Goal: Complete application form

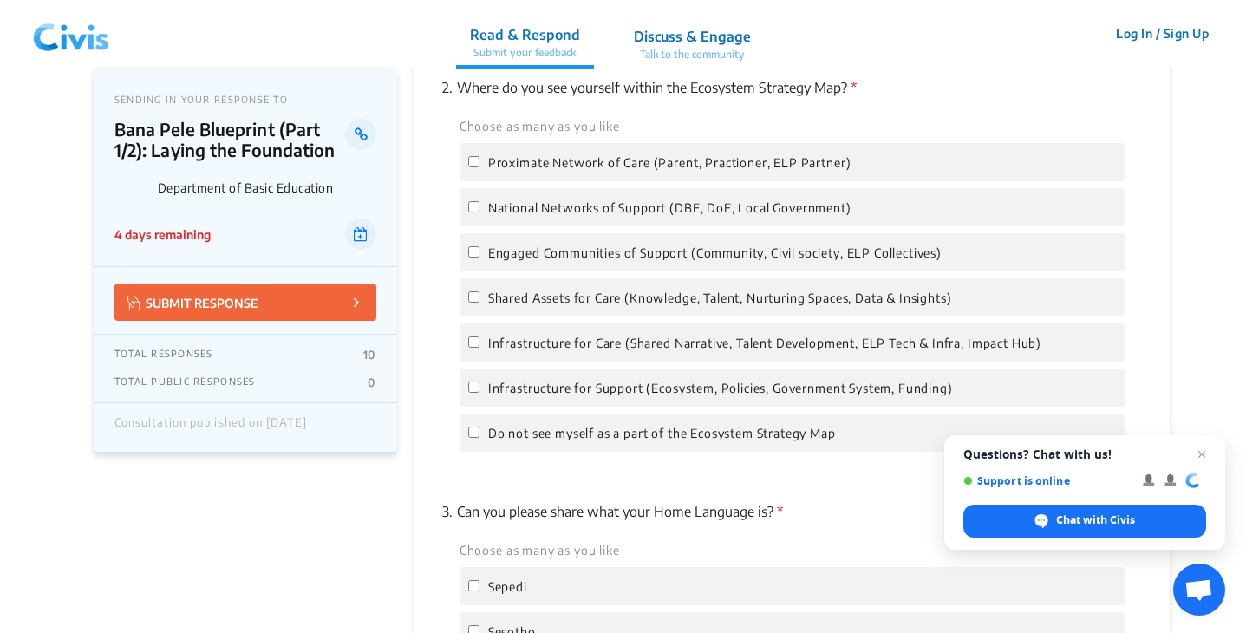
scroll to position [2639, 0]
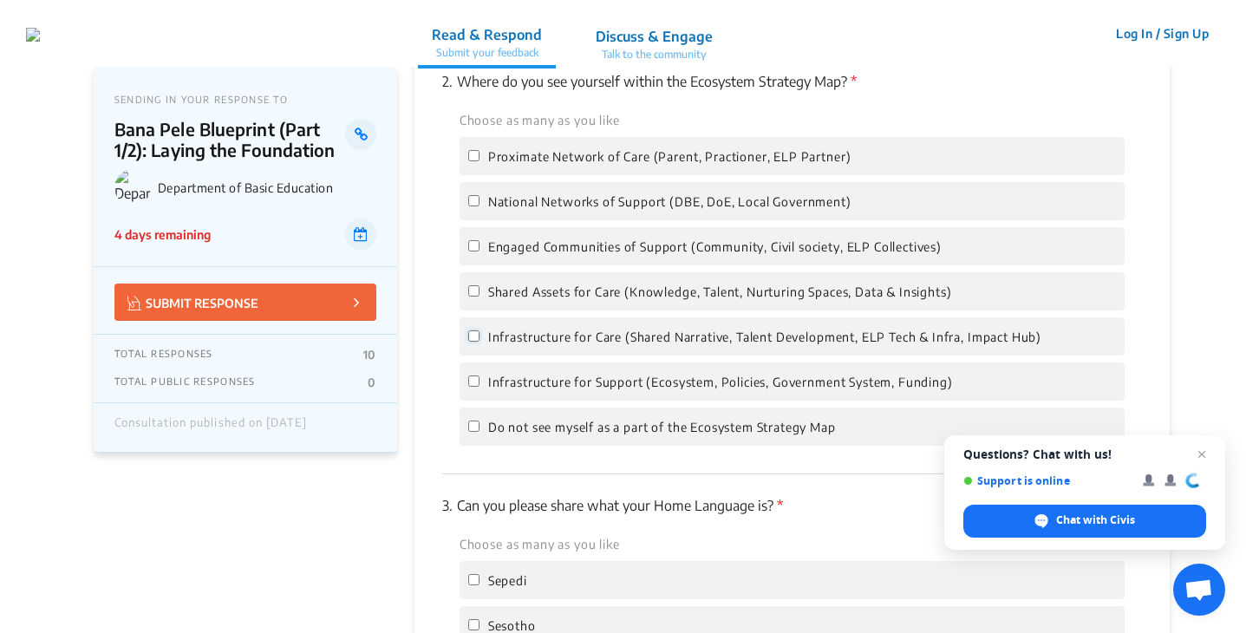
click at [473, 330] on input "Infrastructure for Care (Shared Narrative, Talent Development, ELP Tech & Infra…" at bounding box center [473, 335] width 11 height 11
checkbox input "true"
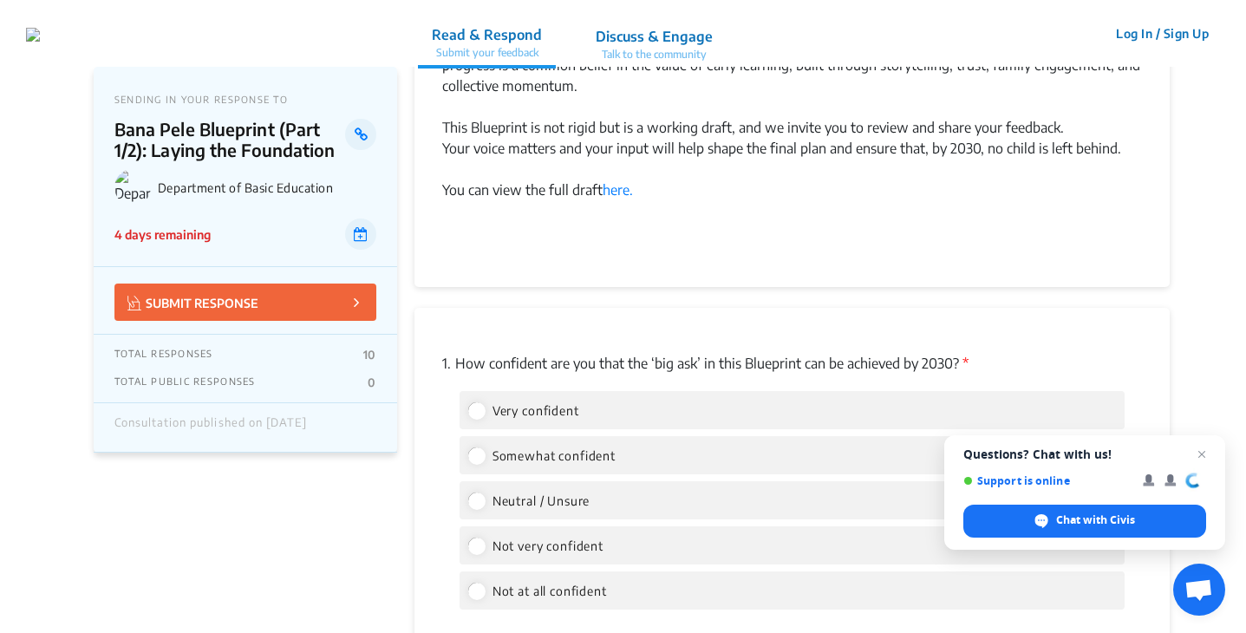
scroll to position [2047, 0]
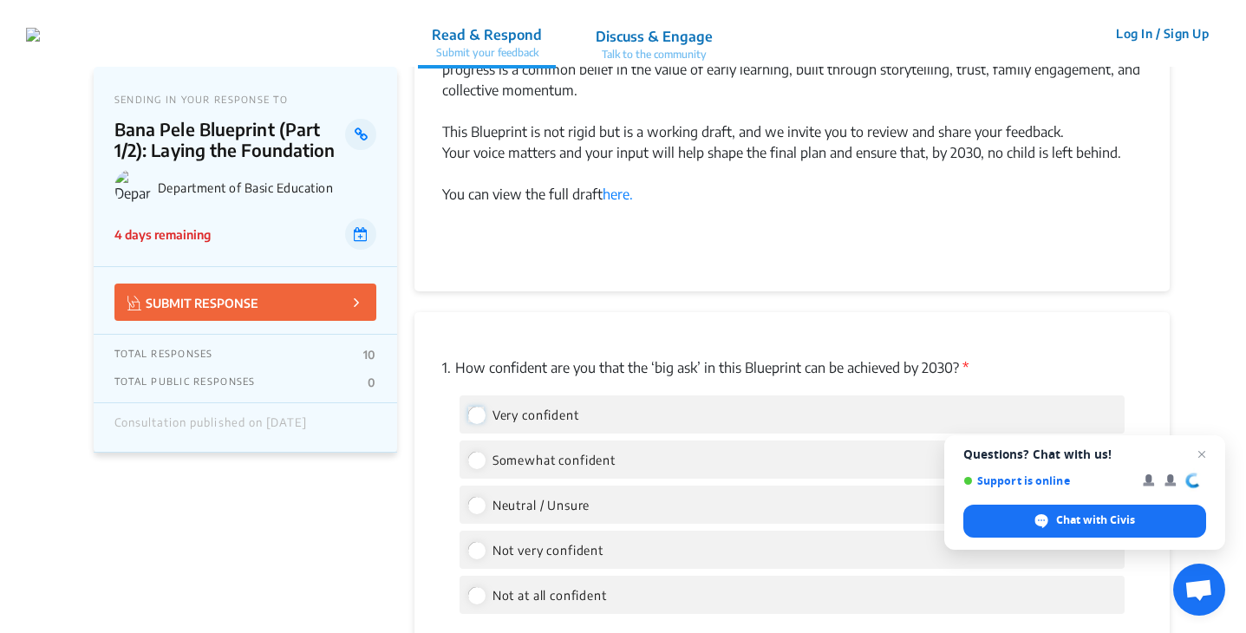
click at [478, 407] on input "Very confident" at bounding box center [476, 415] width 16 height 16
radio input "true"
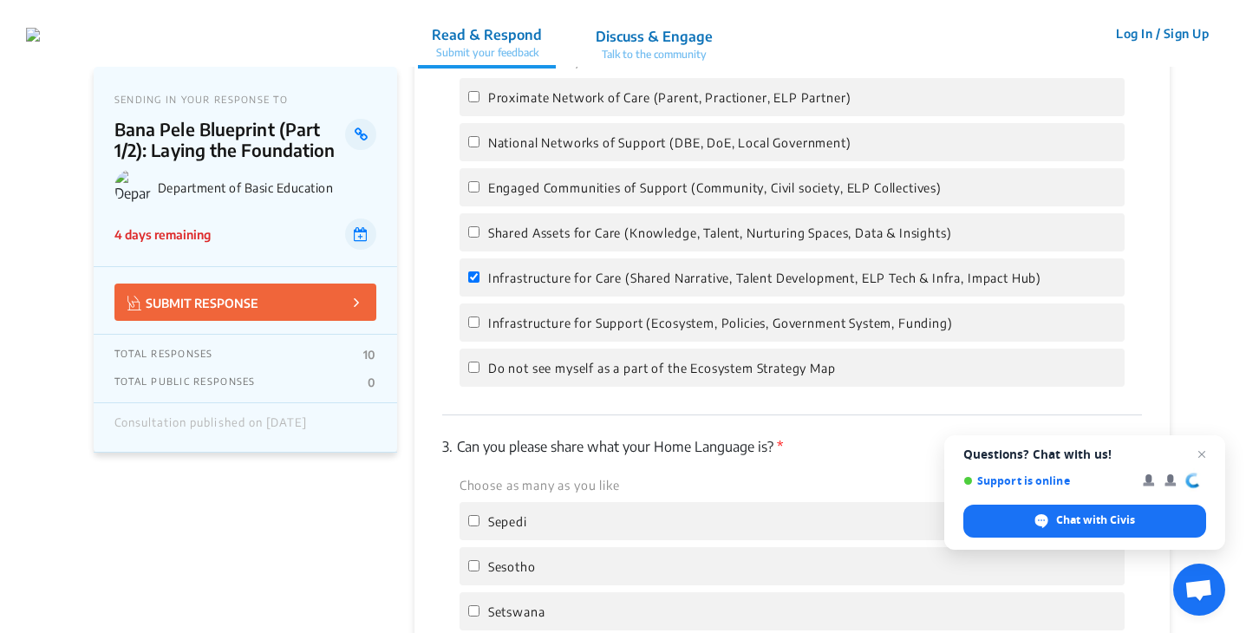
scroll to position [2703, 0]
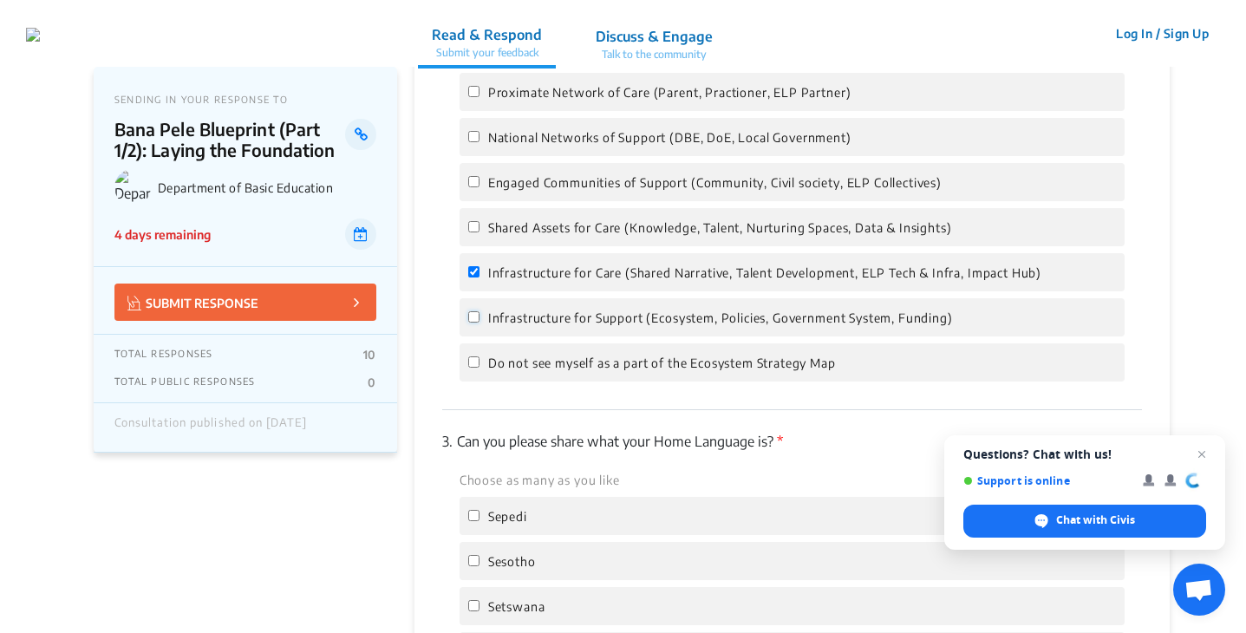
click at [473, 311] on input "Infrastructure for Support (Ecosystem, Policies, Government System, Funding)" at bounding box center [473, 316] width 11 height 11
checkbox input "true"
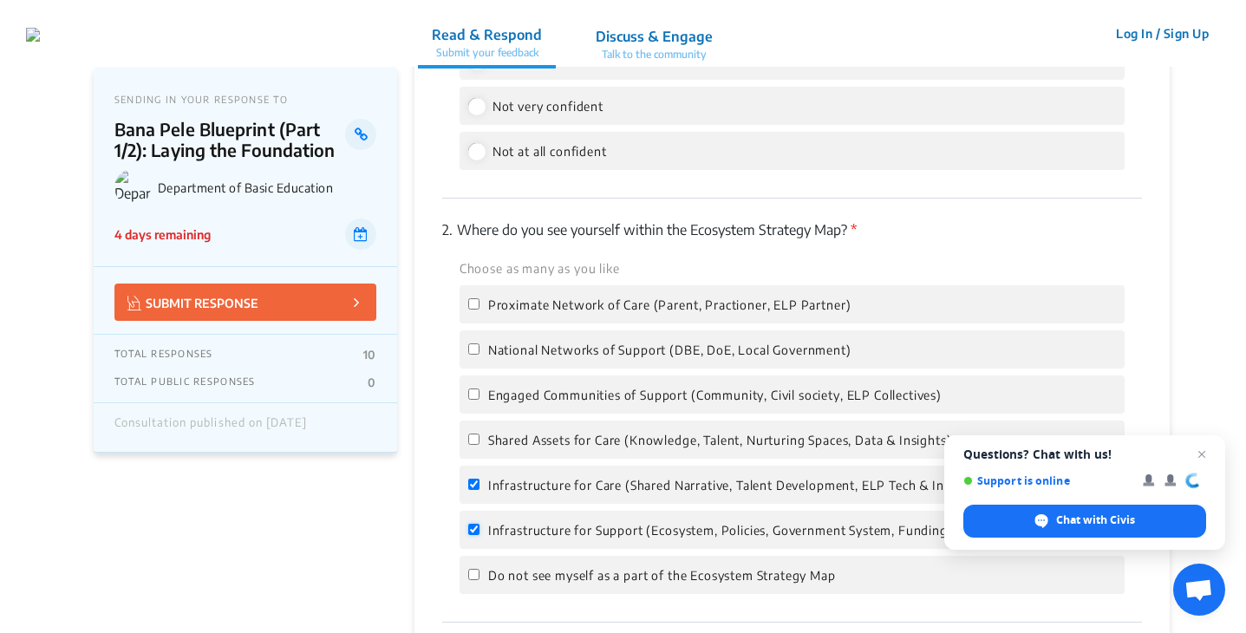
scroll to position [2486, 0]
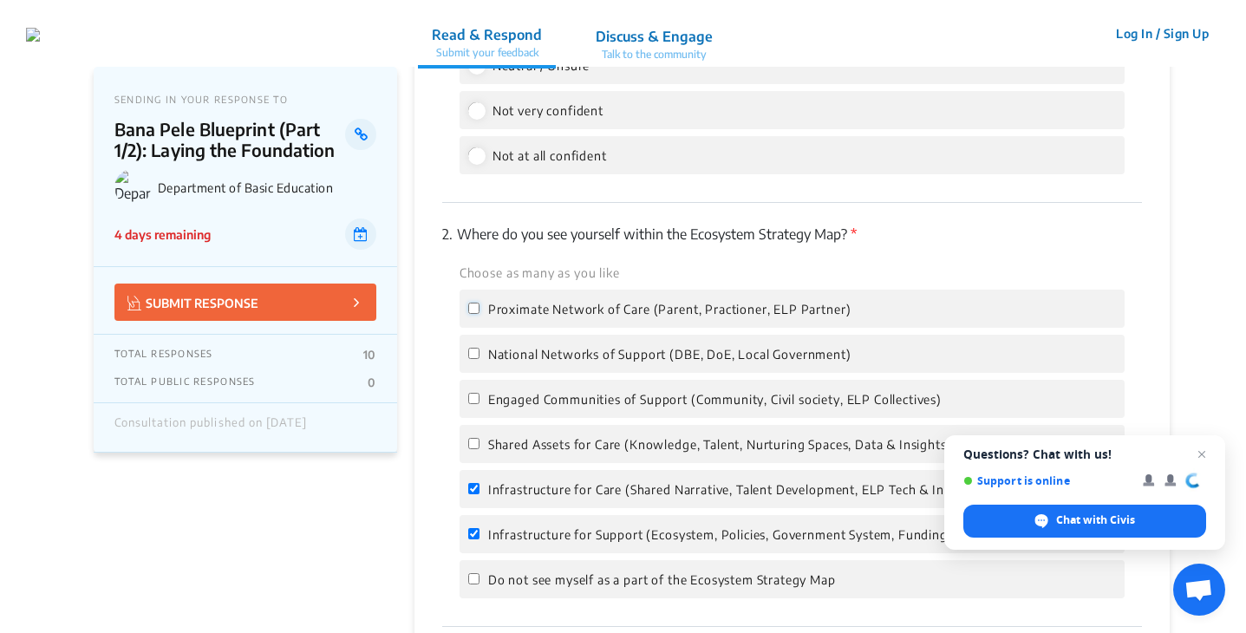
click at [473, 303] on input "Proximate Network of Care (Parent, Practioner, ELP Partner)" at bounding box center [473, 308] width 11 height 11
checkbox input "true"
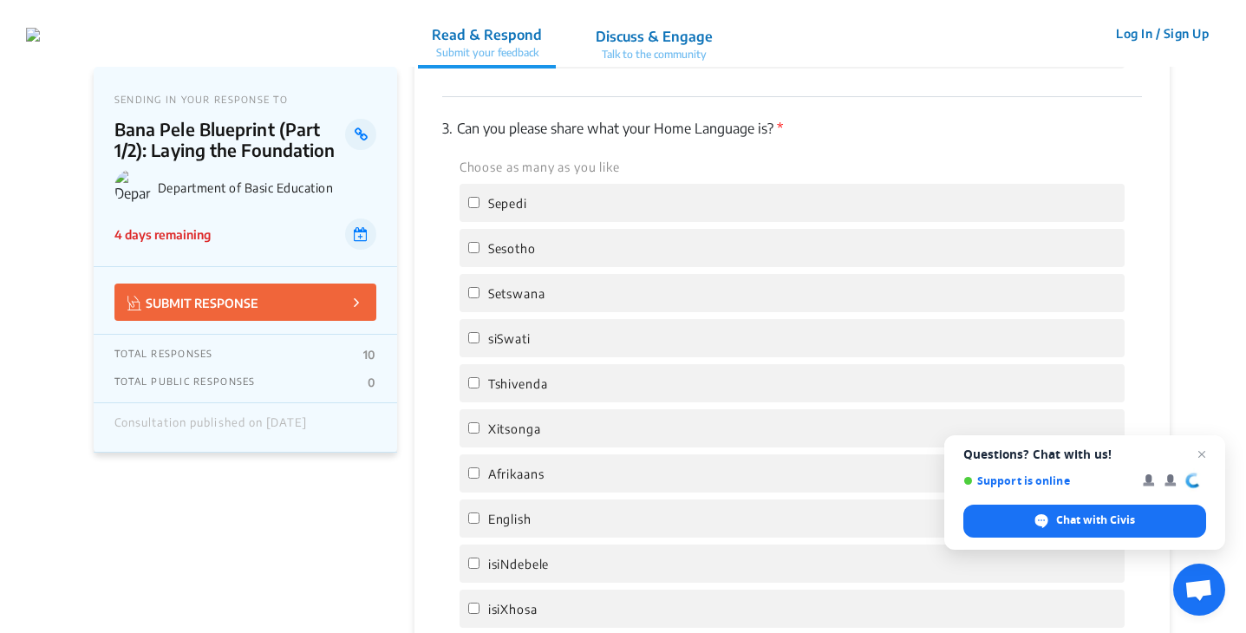
scroll to position [3012, 0]
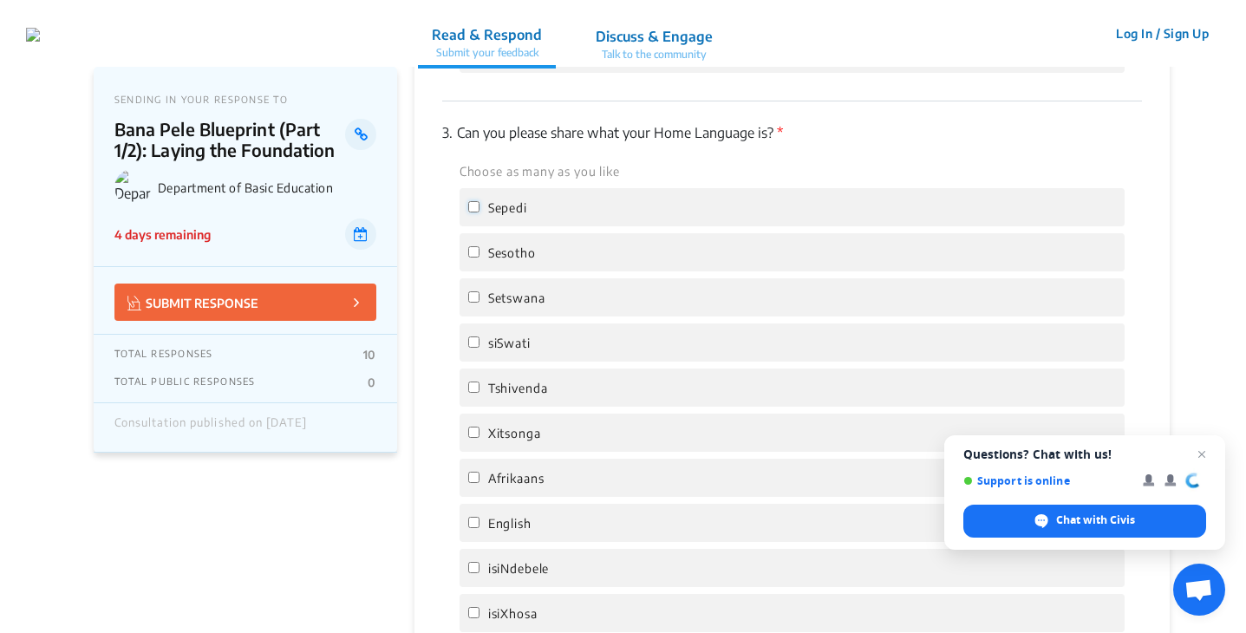
click at [474, 201] on input "Sepedi" at bounding box center [473, 206] width 11 height 11
checkbox input "true"
click at [476, 246] on input "Sesotho" at bounding box center [473, 251] width 11 height 11
checkbox input "true"
click at [475, 291] on input "Setswana" at bounding box center [473, 296] width 11 height 11
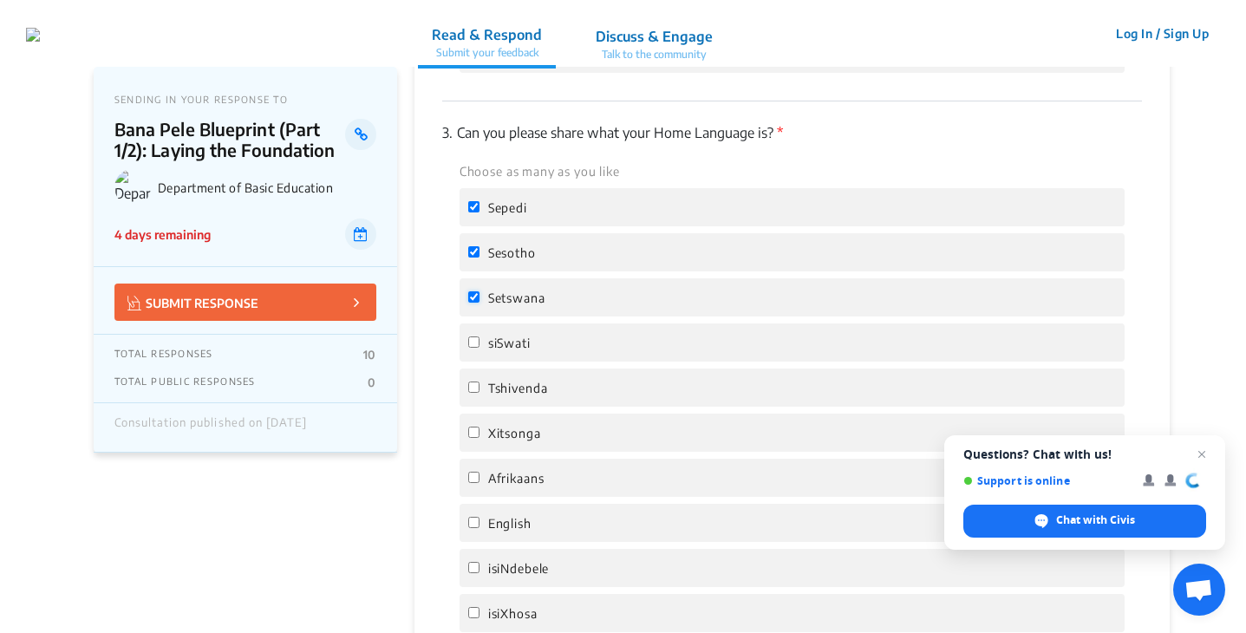
checkbox input "true"
click at [476, 336] on input "siSwati" at bounding box center [473, 341] width 11 height 11
checkbox input "true"
click at [476, 382] on input "Tshivenda" at bounding box center [473, 387] width 11 height 11
checkbox input "true"
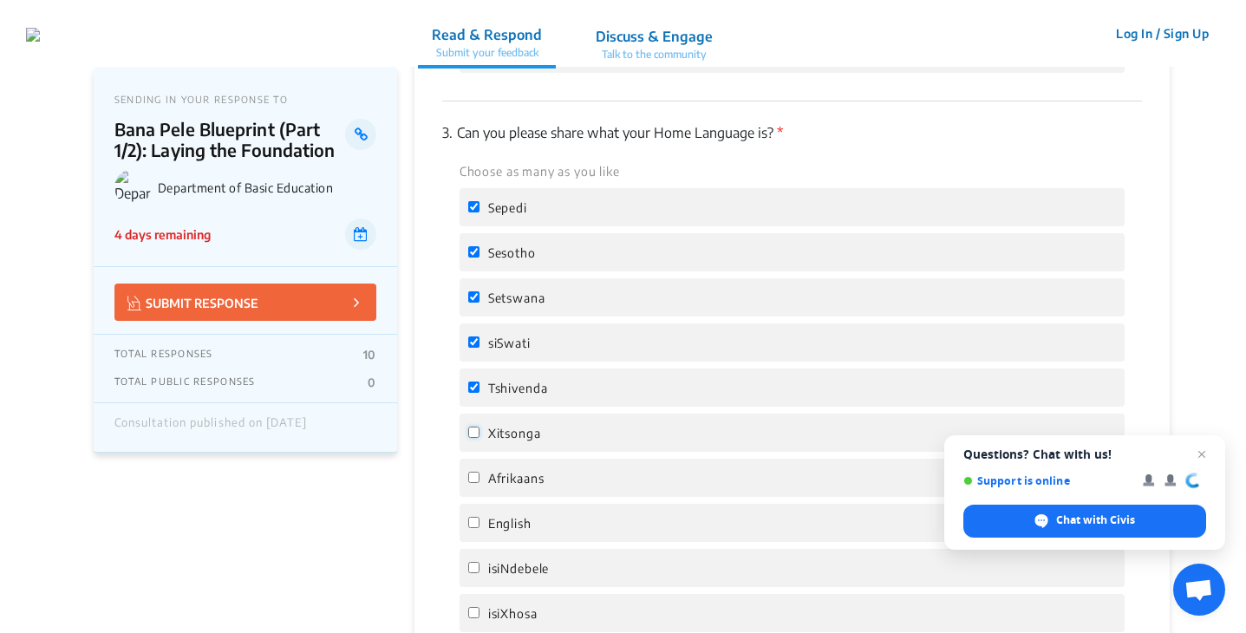
click at [475, 427] on input "Xitsonga" at bounding box center [473, 432] width 11 height 11
checkbox input "true"
click at [474, 472] on input "Afrikaans" at bounding box center [473, 477] width 11 height 11
checkbox input "true"
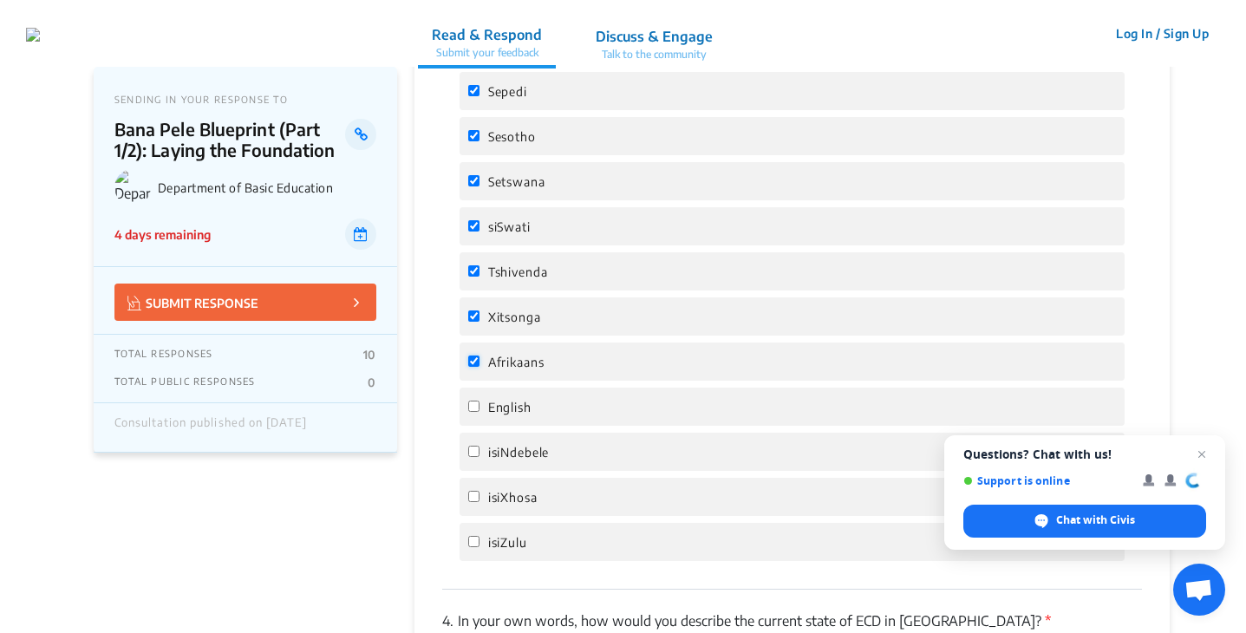
scroll to position [3161, 0]
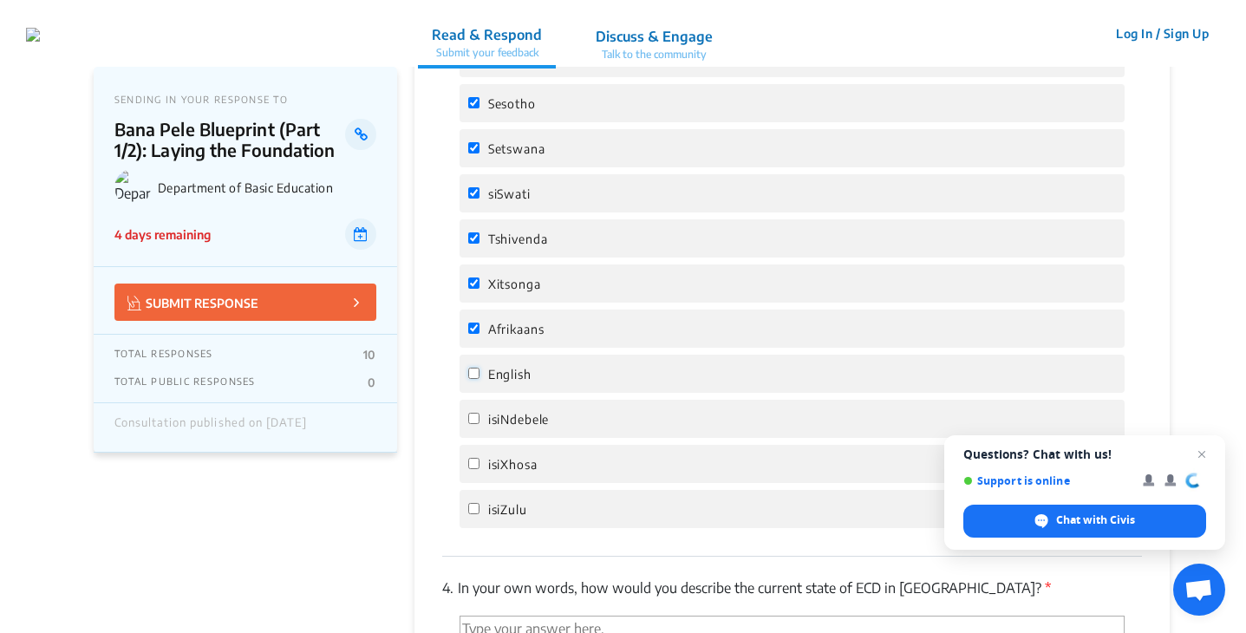
click at [475, 368] on input "English" at bounding box center [473, 373] width 11 height 11
checkbox input "true"
click at [476, 413] on input "isiNdebele" at bounding box center [473, 418] width 11 height 11
checkbox input "true"
click at [476, 458] on input "isiXhosa" at bounding box center [473, 463] width 11 height 11
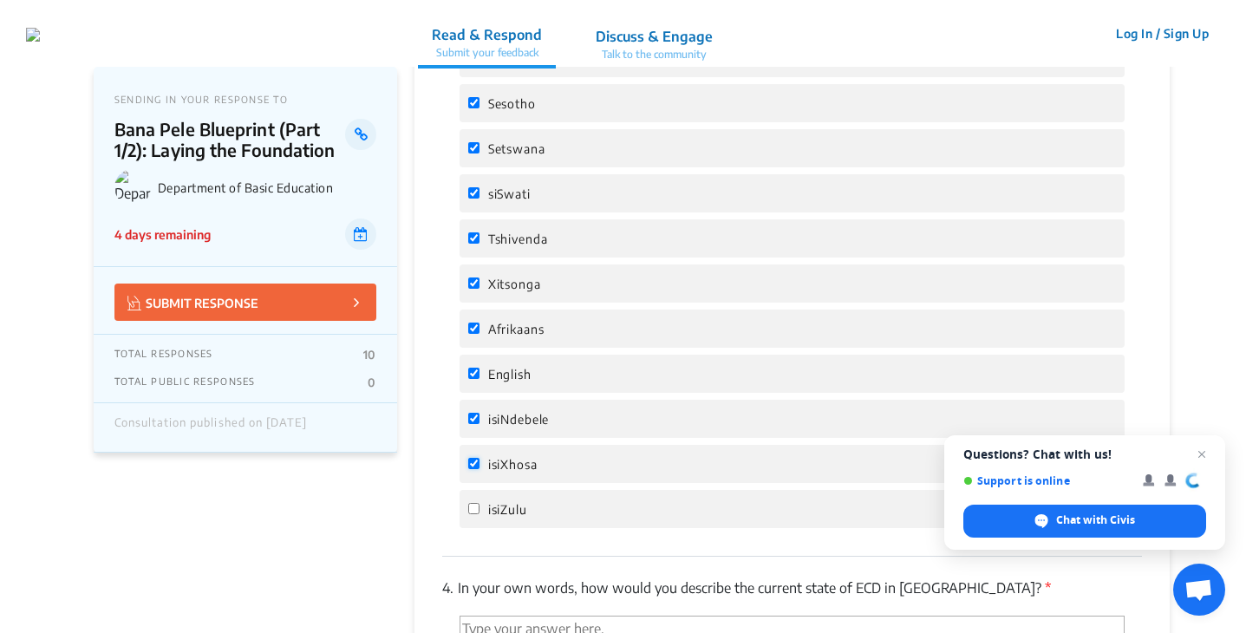
checkbox input "true"
click at [473, 503] on input "isiZulu" at bounding box center [473, 508] width 11 height 11
checkbox input "true"
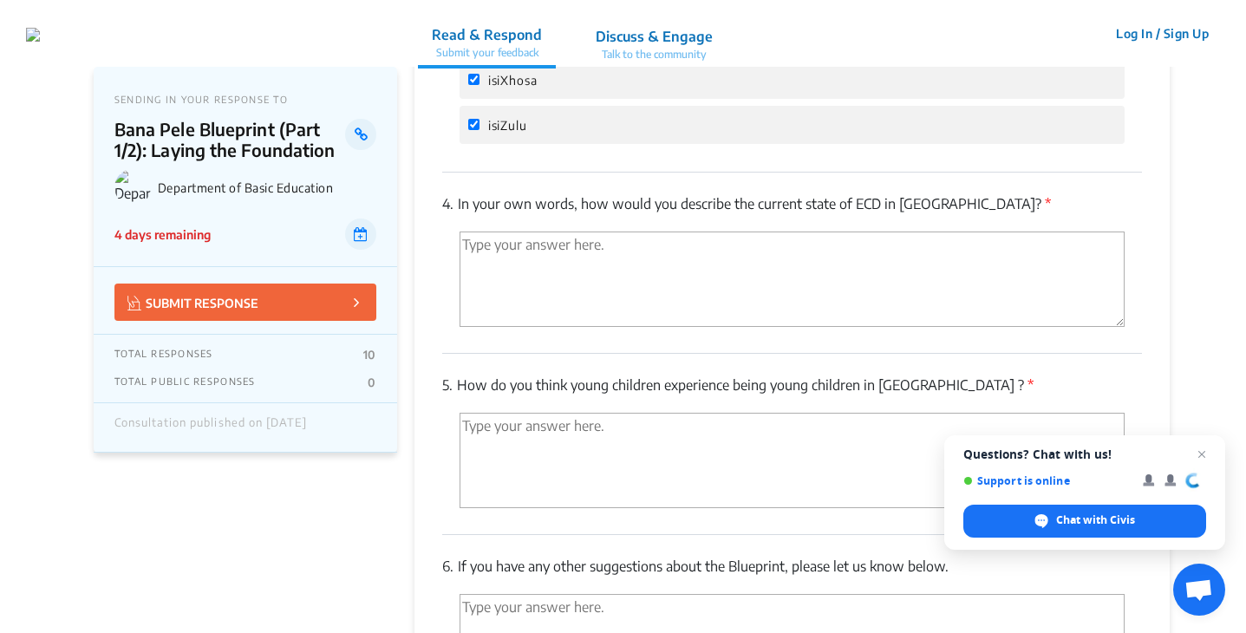
scroll to position [3542, 0]
click at [584, 234] on textarea "'Type your answer here.' | translate" at bounding box center [792, 281] width 665 height 95
